Goal: Task Accomplishment & Management: Manage account settings

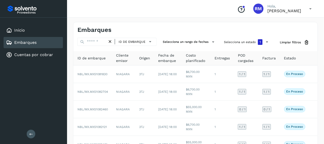
click at [46, 40] on div "Embarques" at bounding box center [33, 42] width 59 height 11
click at [50, 43] on div "Embarques" at bounding box center [33, 42] width 59 height 11
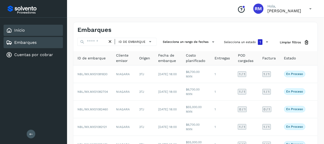
click at [40, 33] on div "Inicio" at bounding box center [33, 30] width 59 height 11
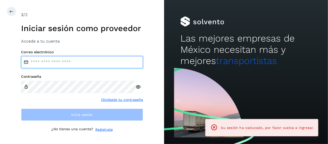
type input "**********"
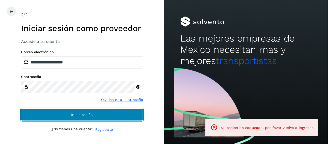
click at [89, 114] on span "Inicia sesión" at bounding box center [82, 115] width 22 height 4
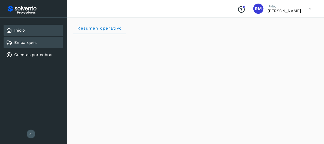
click at [47, 41] on div "Embarques" at bounding box center [33, 42] width 59 height 11
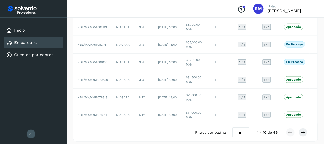
scroll to position [120, 0]
